Goal: Information Seeking & Learning: Check status

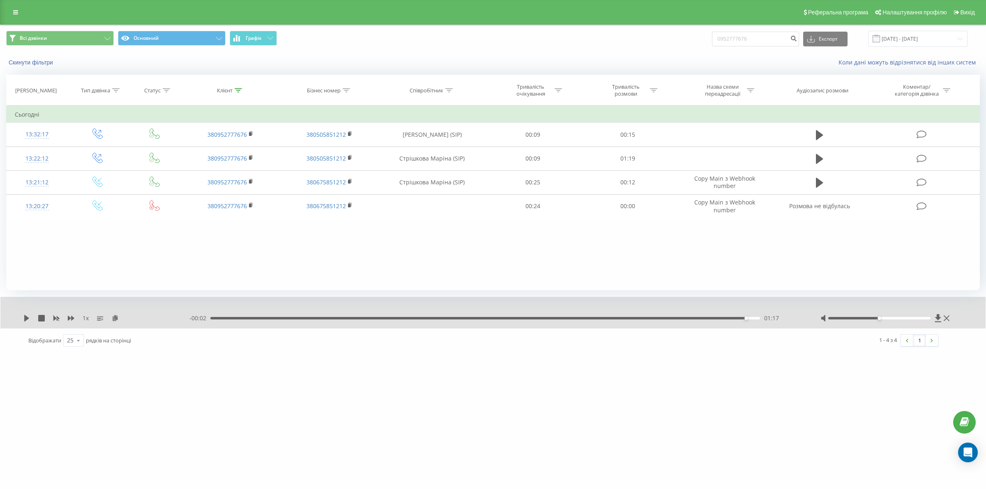
click at [19, 3] on div "Реферальна програма Налаштування профілю Вихід" at bounding box center [493, 12] width 986 height 25
click at [19, 8] on link at bounding box center [15, 13] width 15 height 12
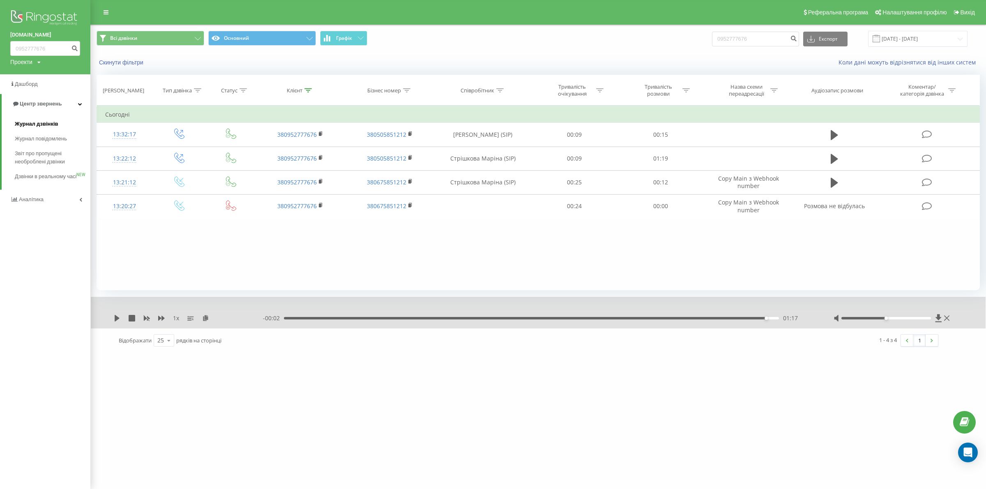
click at [27, 123] on span "Журнал дзвінків" at bounding box center [37, 124] width 44 height 8
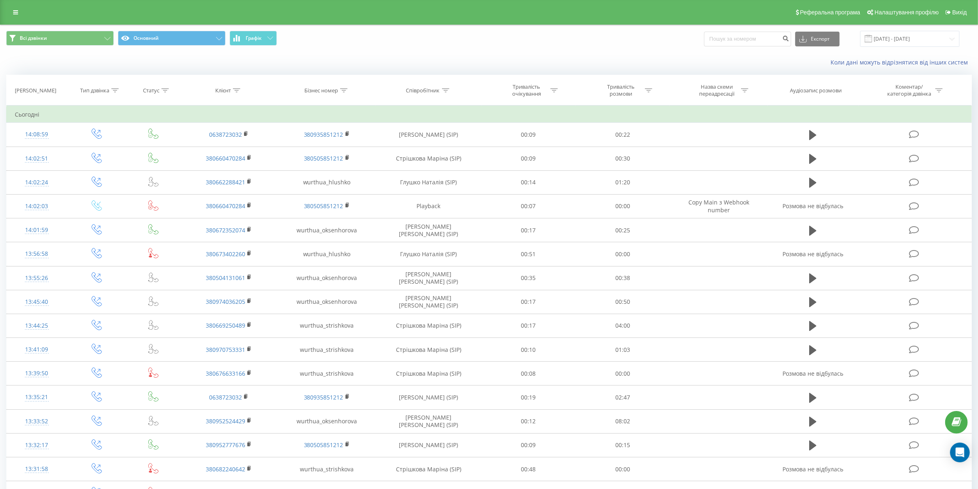
click at [438, 91] on div "Співробітник" at bounding box center [423, 90] width 34 height 7
click at [437, 151] on input "text" at bounding box center [429, 149] width 72 height 14
type input "сіліпіна"
click at [451, 166] on span "OK" at bounding box center [446, 165] width 23 height 13
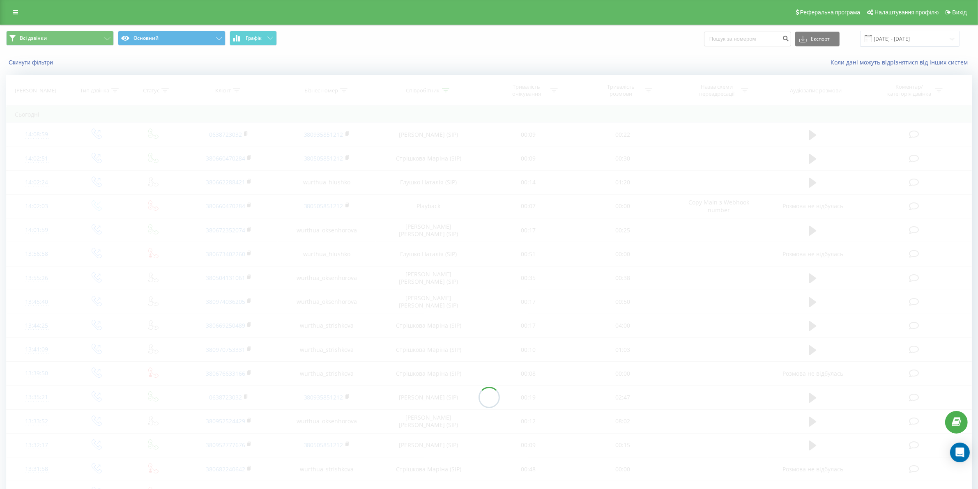
click at [637, 95] on div at bounding box center [489, 398] width 966 height 646
click at [637, 95] on div "Дата дзвінка Тип дзвінка Статус Клієнт Бізнес номер Співробітник Тривалість очі…" at bounding box center [489, 398] width 966 height 646
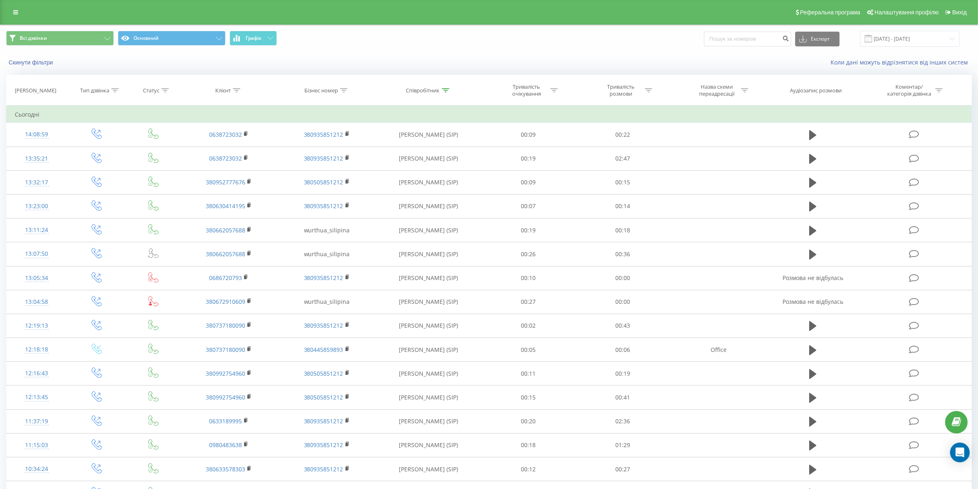
click at [637, 95] on div "Тривалість розмови" at bounding box center [621, 90] width 44 height 14
click at [627, 128] on div "Дорівнює" at bounding box center [618, 130] width 60 height 12
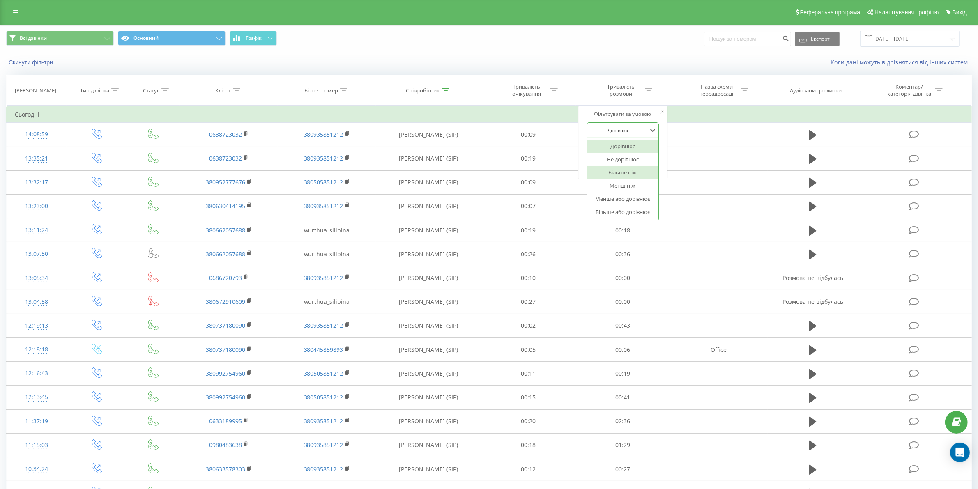
click at [614, 170] on div "Більше ніж" at bounding box center [622, 172] width 71 height 13
drag, startPoint x: 625, startPoint y: 152, endPoint x: 623, endPoint y: 156, distance: 4.8
click at [625, 152] on input "text" at bounding box center [623, 149] width 72 height 14
type input "03"
click at [647, 162] on span "OK" at bounding box center [640, 165] width 23 height 13
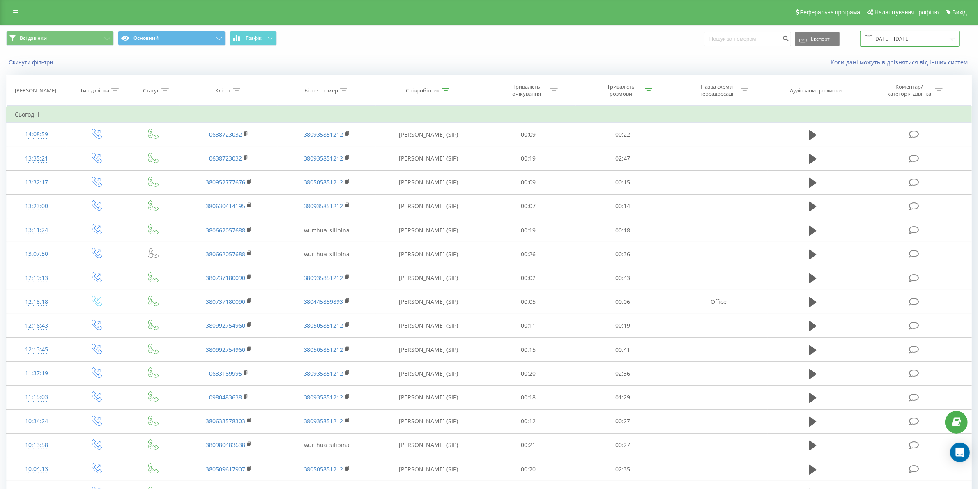
click at [909, 31] on input "[DATE] - [DATE]" at bounding box center [909, 39] width 99 height 16
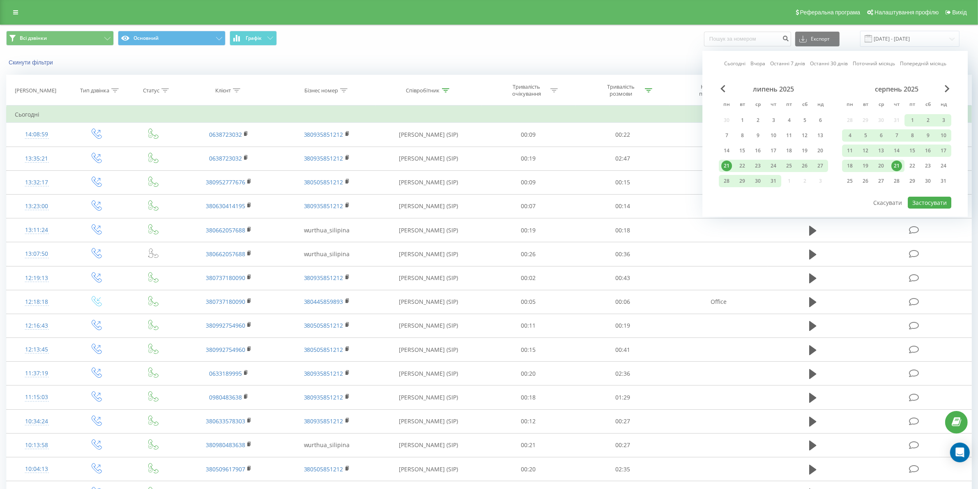
click at [894, 166] on div "21" at bounding box center [896, 166] width 11 height 11
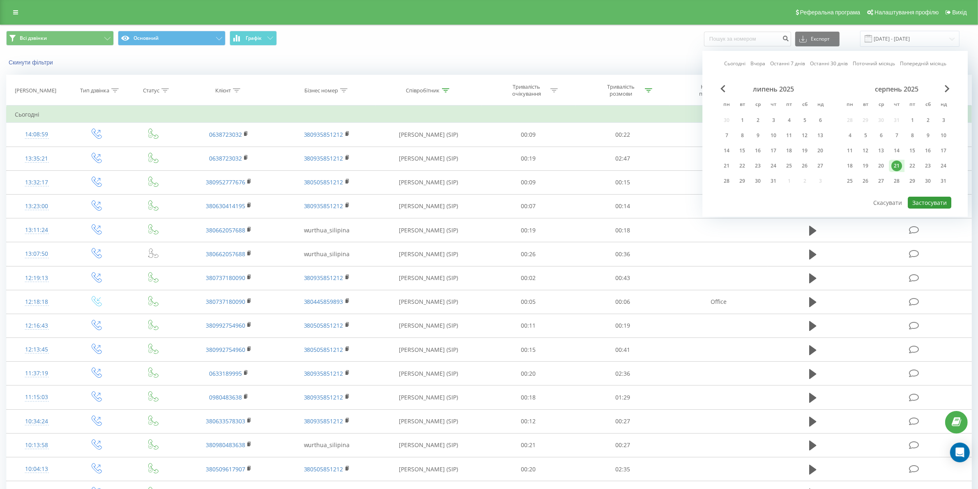
click at [912, 199] on button "Застосувати" at bounding box center [930, 203] width 44 height 12
type input "21.08.2025 - 21.08.2025"
